Goal: Task Accomplishment & Management: Manage account settings

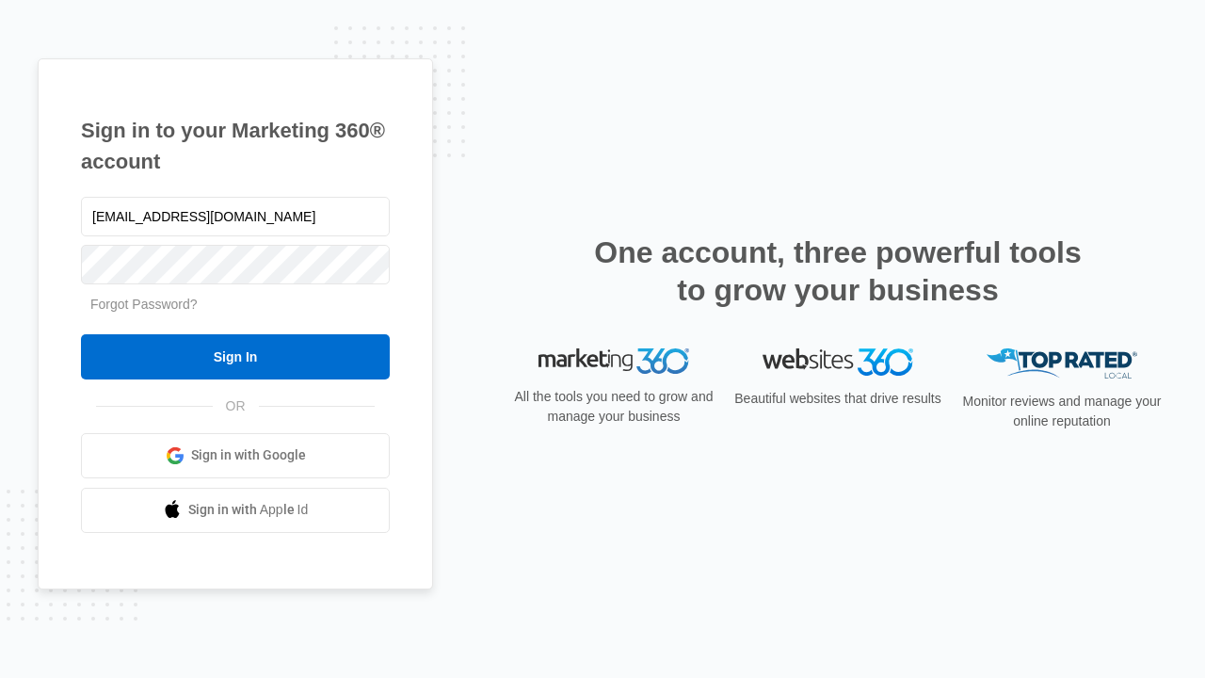
type input "[EMAIL_ADDRESS][DOMAIN_NAME]"
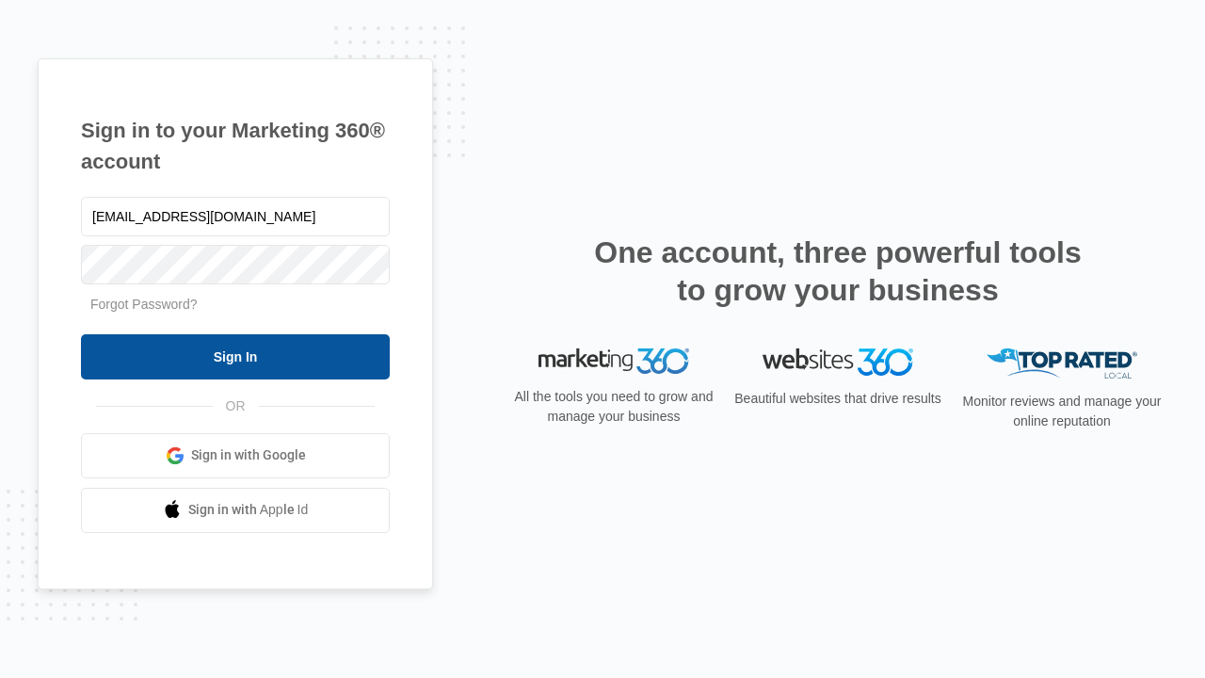
click at [235, 356] on input "Sign In" at bounding box center [235, 356] width 309 height 45
